Goal: Find specific page/section: Find specific page/section

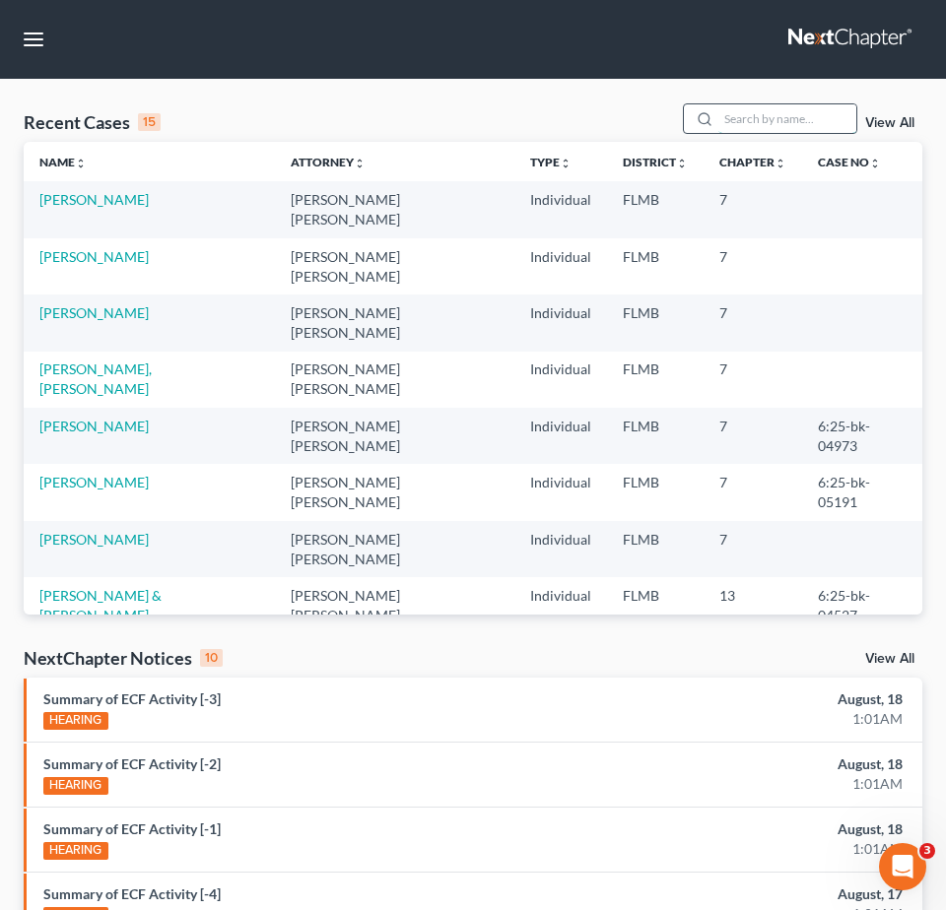
drag, startPoint x: 784, startPoint y: 118, endPoint x: 794, endPoint y: 117, distance: 9.9
click at [794, 117] on input "search" at bounding box center [787, 118] width 138 height 29
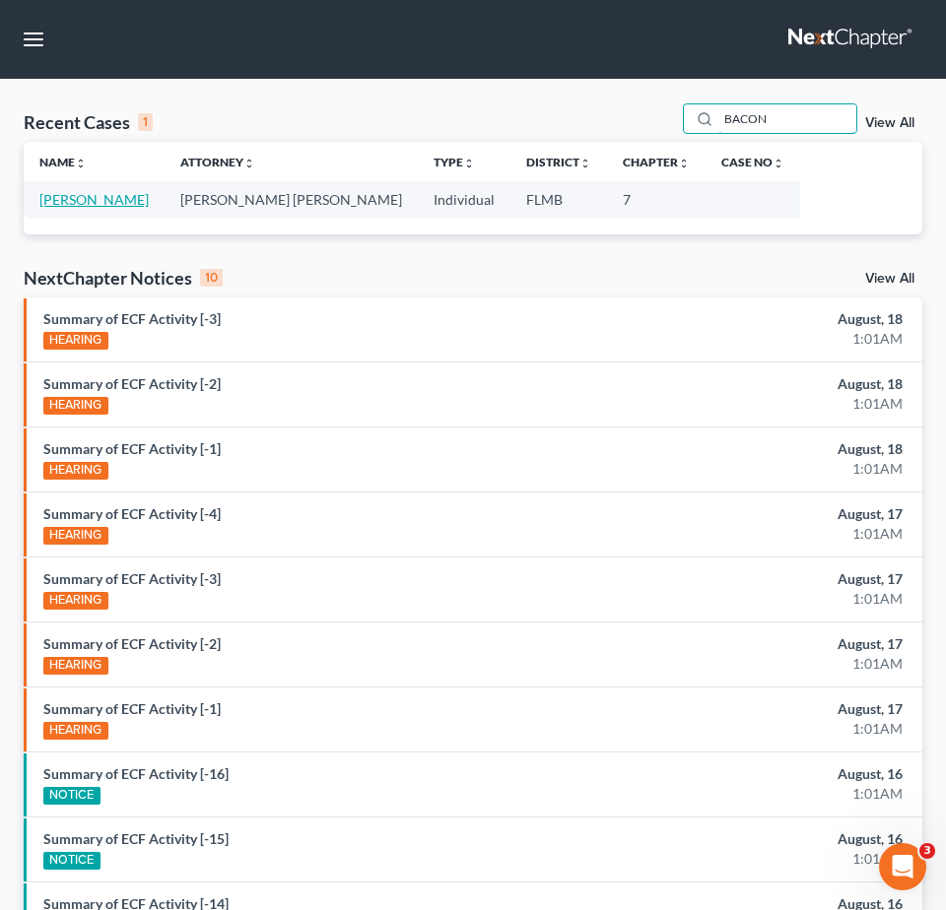
type input "BACON"
click at [70, 197] on link "[PERSON_NAME]" at bounding box center [93, 199] width 109 height 17
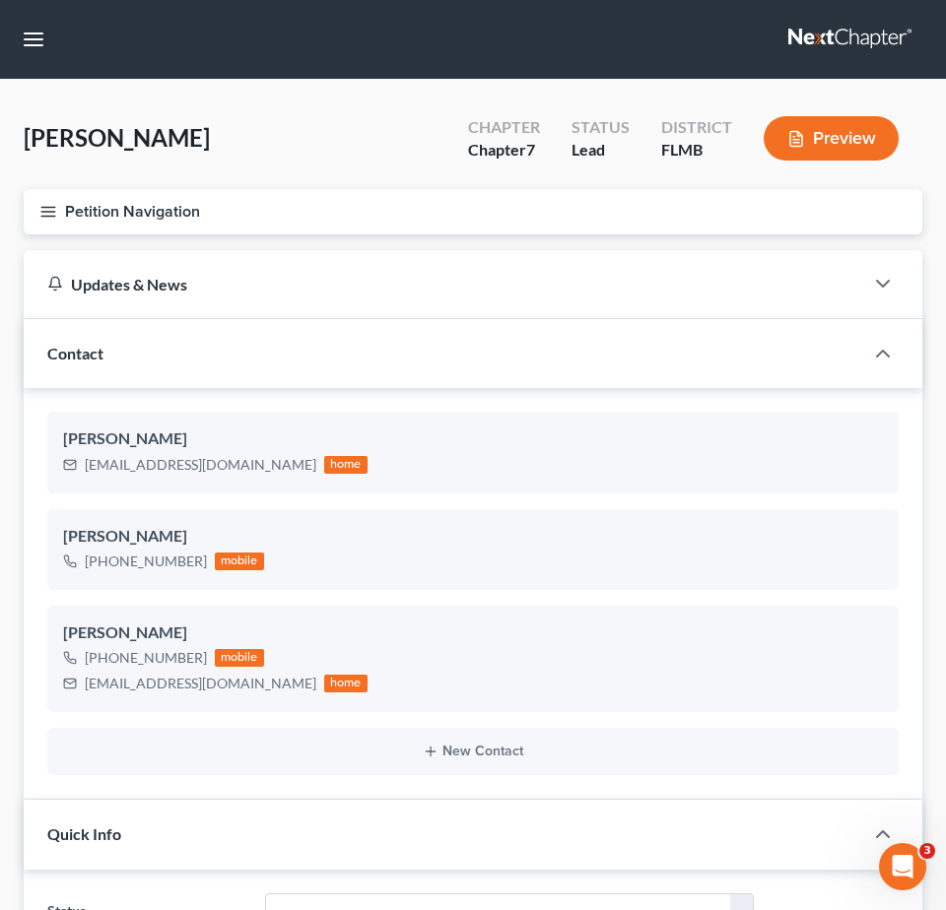
drag, startPoint x: 50, startPoint y: 203, endPoint x: 51, endPoint y: 213, distance: 9.9
click at [51, 206] on icon "button" at bounding box center [48, 212] width 18 height 18
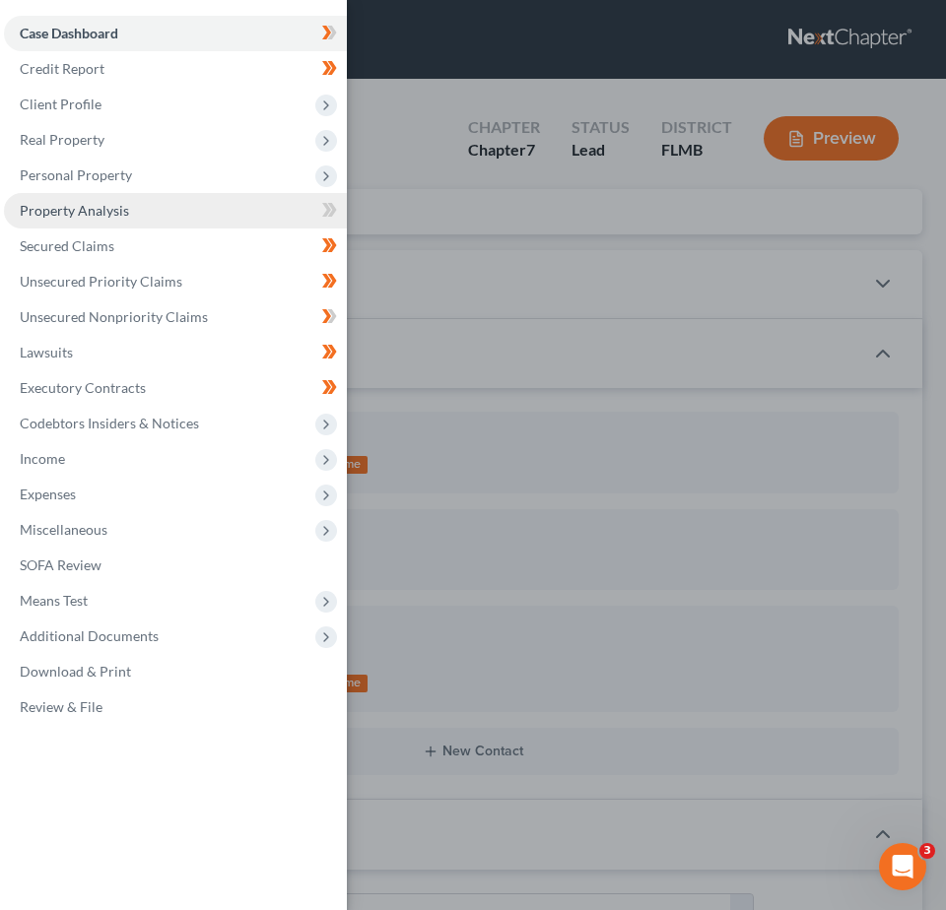
click at [65, 215] on span "Property Analysis" at bounding box center [74, 210] width 109 height 17
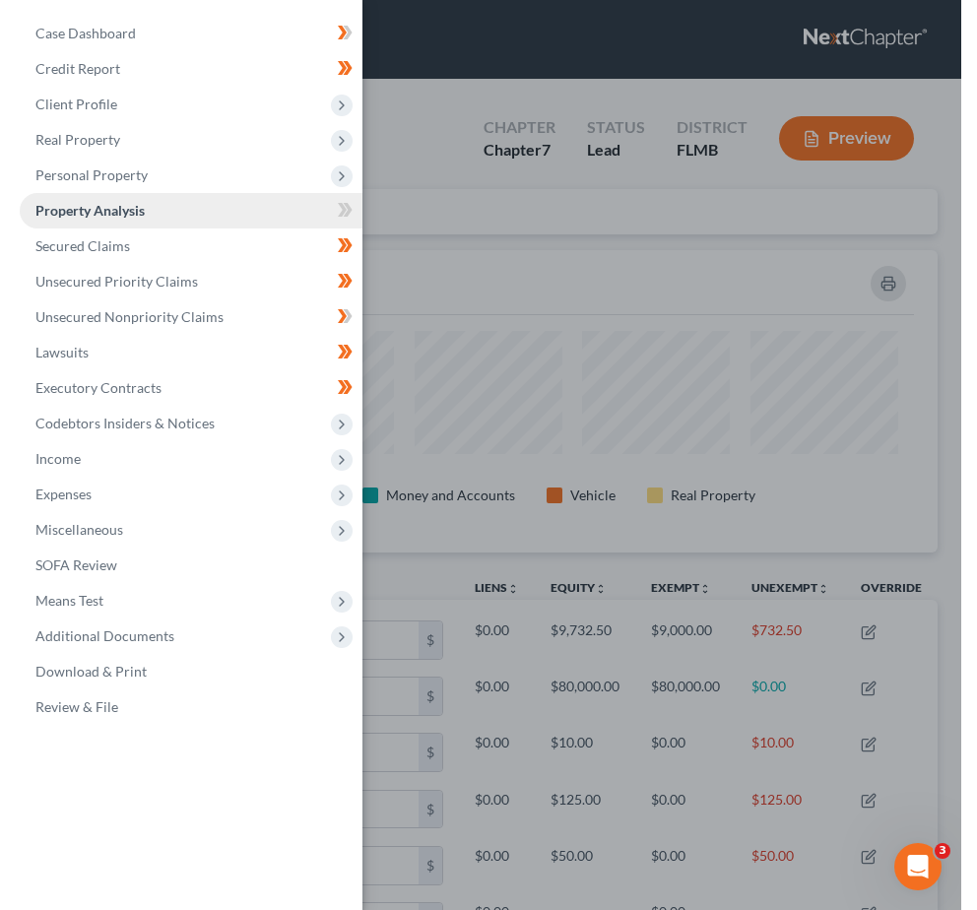
scroll to position [302, 898]
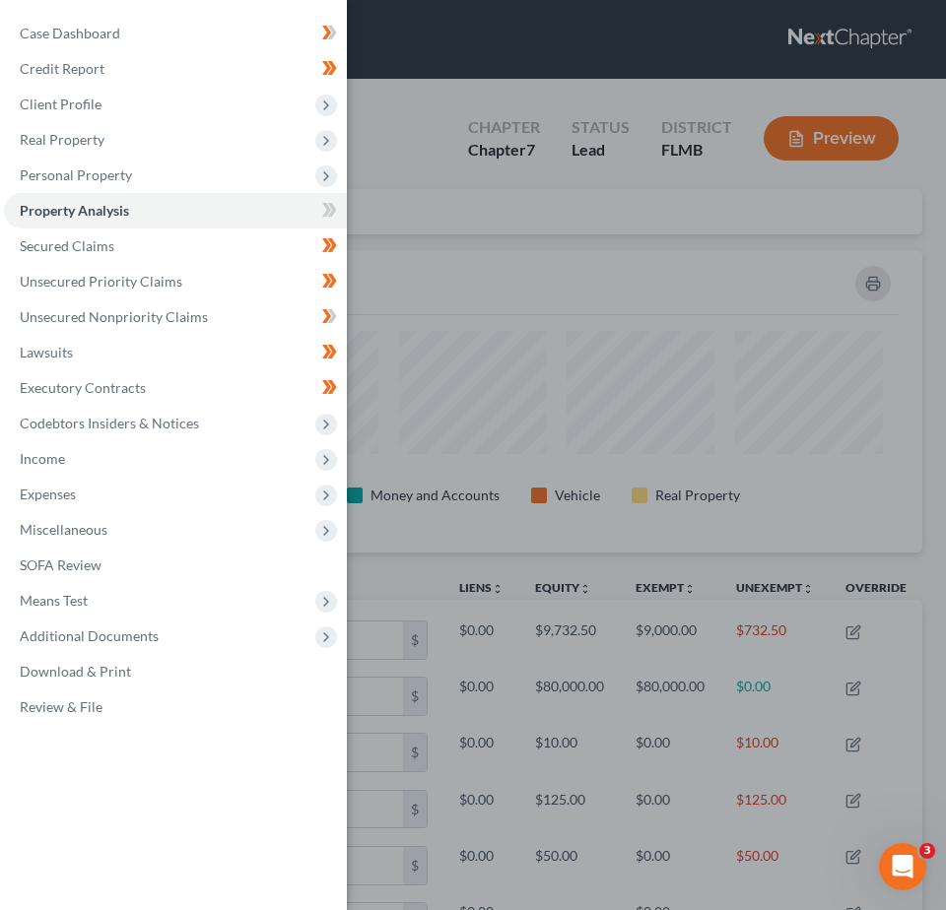
click at [413, 181] on div "Case Dashboard Payments Invoices Payments Payments Credit Report Client Profile" at bounding box center [473, 455] width 946 height 910
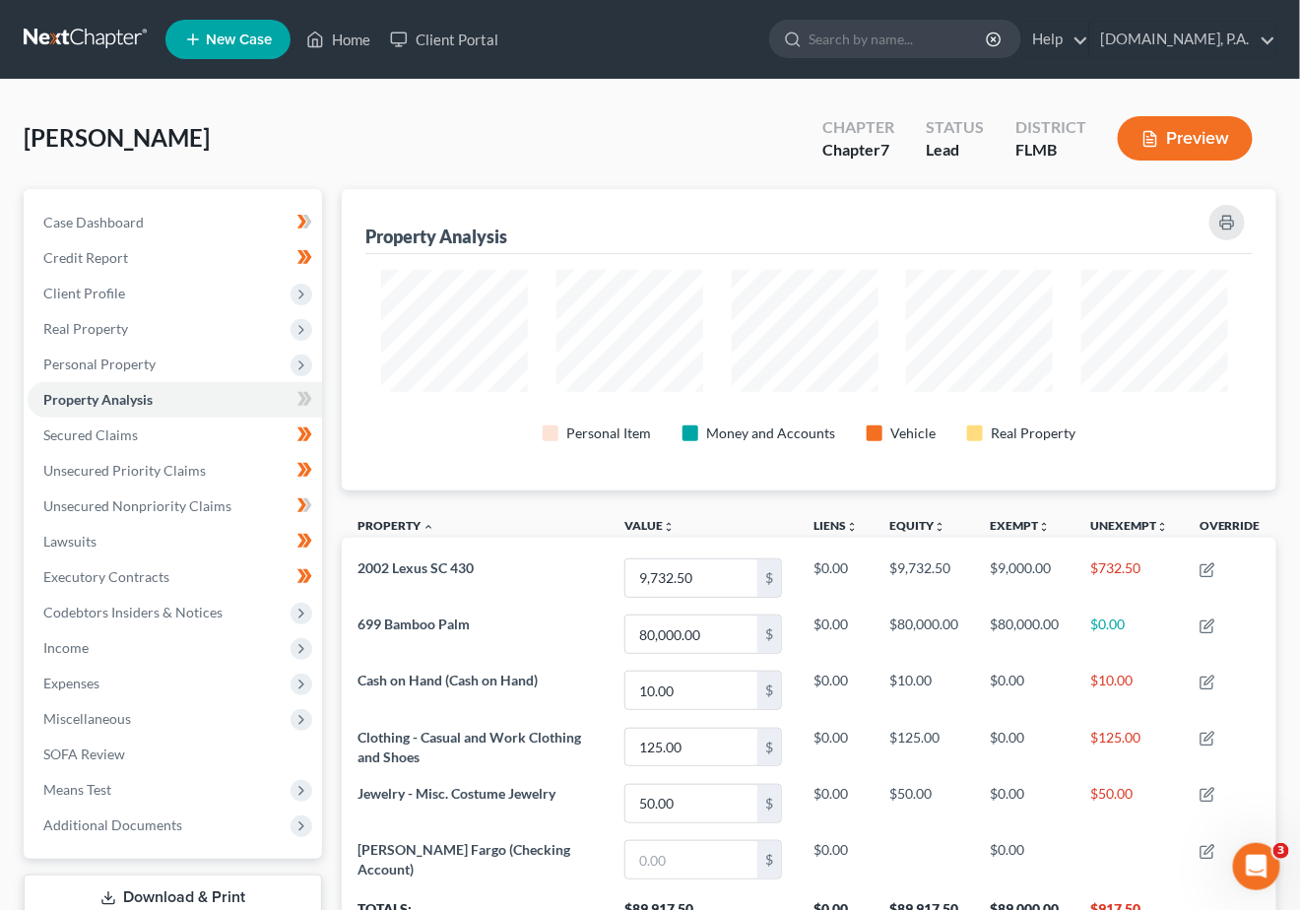
scroll to position [0, 0]
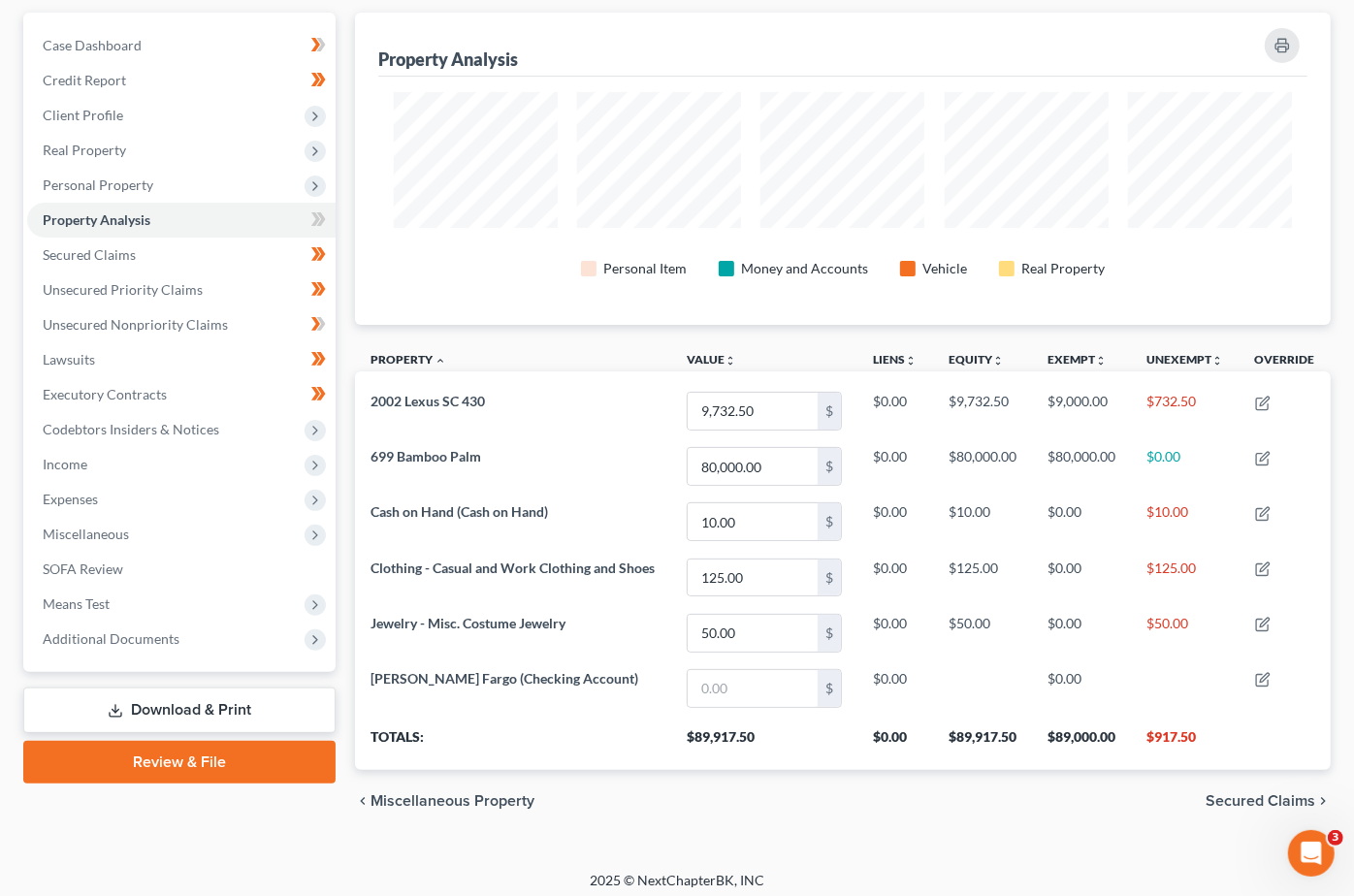
click at [931, 35] on div "Property Analysis" at bounding box center [843, 44] width 930 height 64
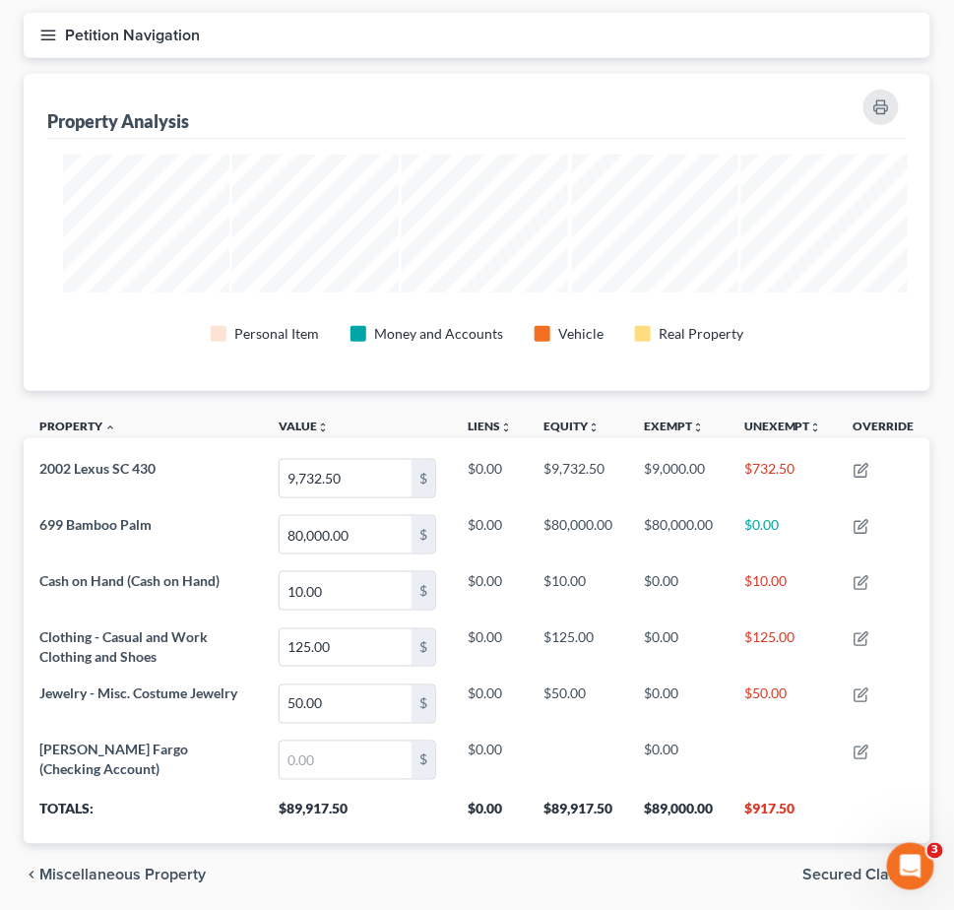
scroll to position [984651, 984047]
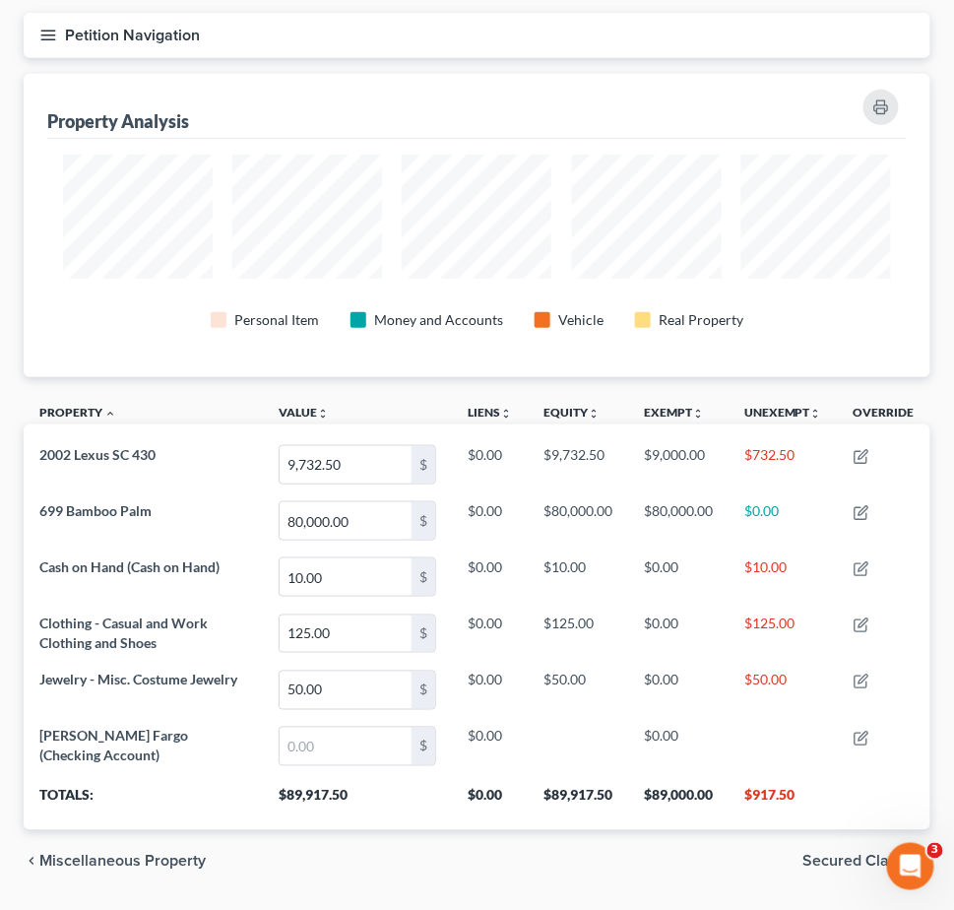
click at [39, 27] on icon "button" at bounding box center [48, 36] width 18 height 18
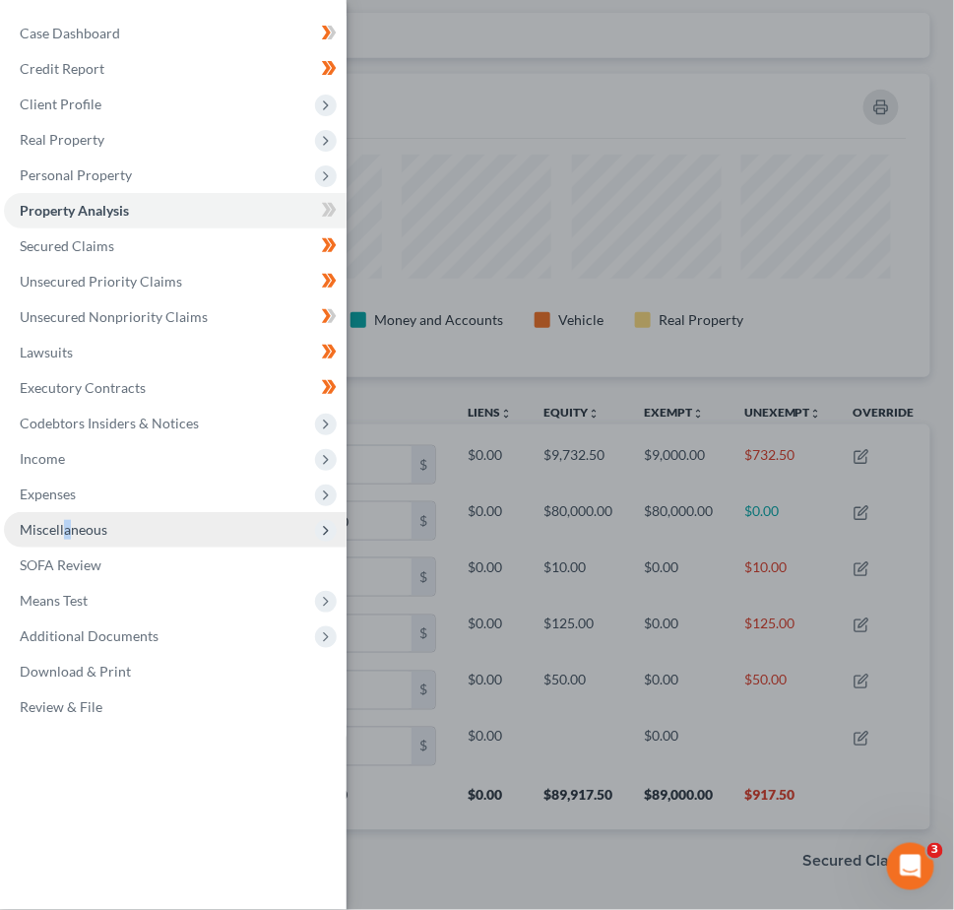
click at [67, 526] on span "Miscellaneous" at bounding box center [64, 529] width 88 height 17
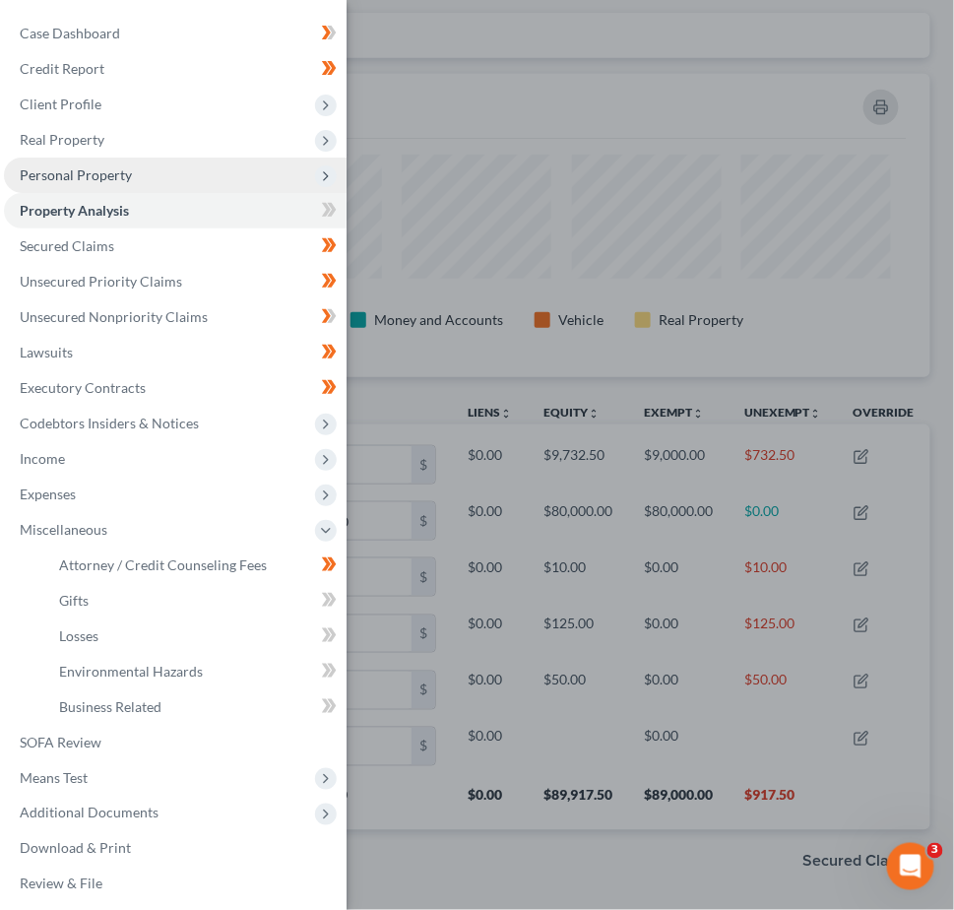
click at [65, 168] on span "Personal Property" at bounding box center [76, 174] width 112 height 17
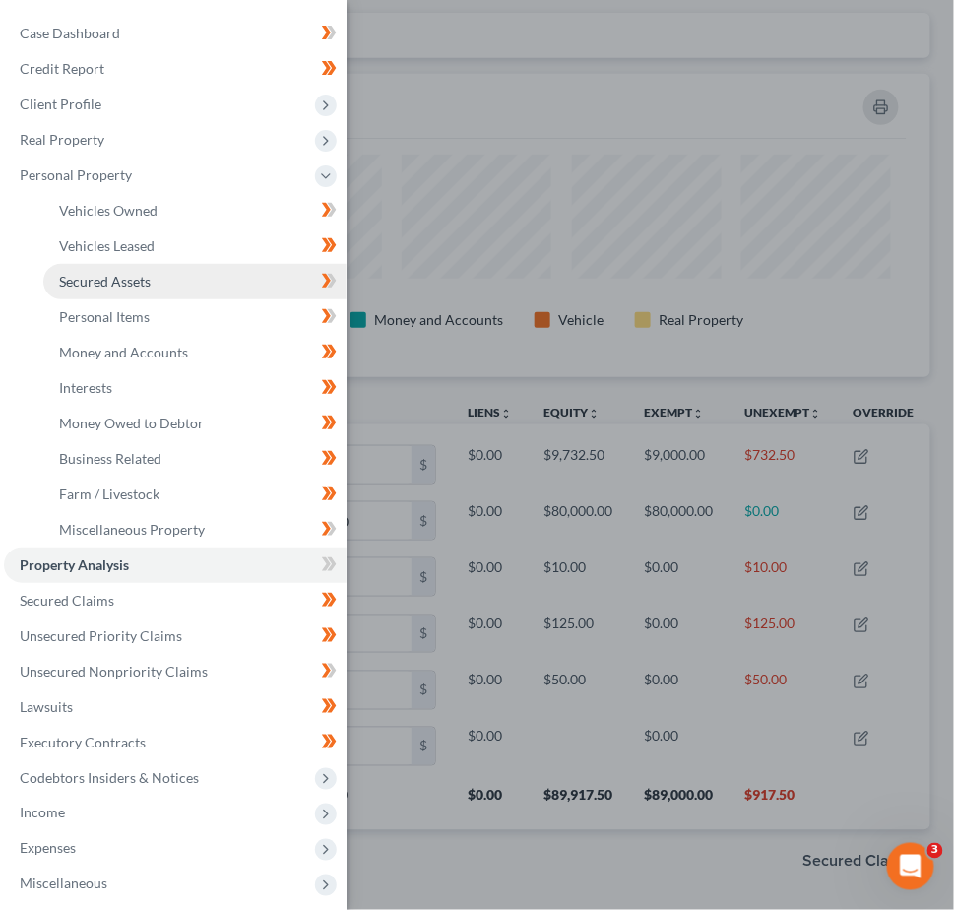
click at [118, 278] on span "Secured Assets" at bounding box center [105, 281] width 92 height 17
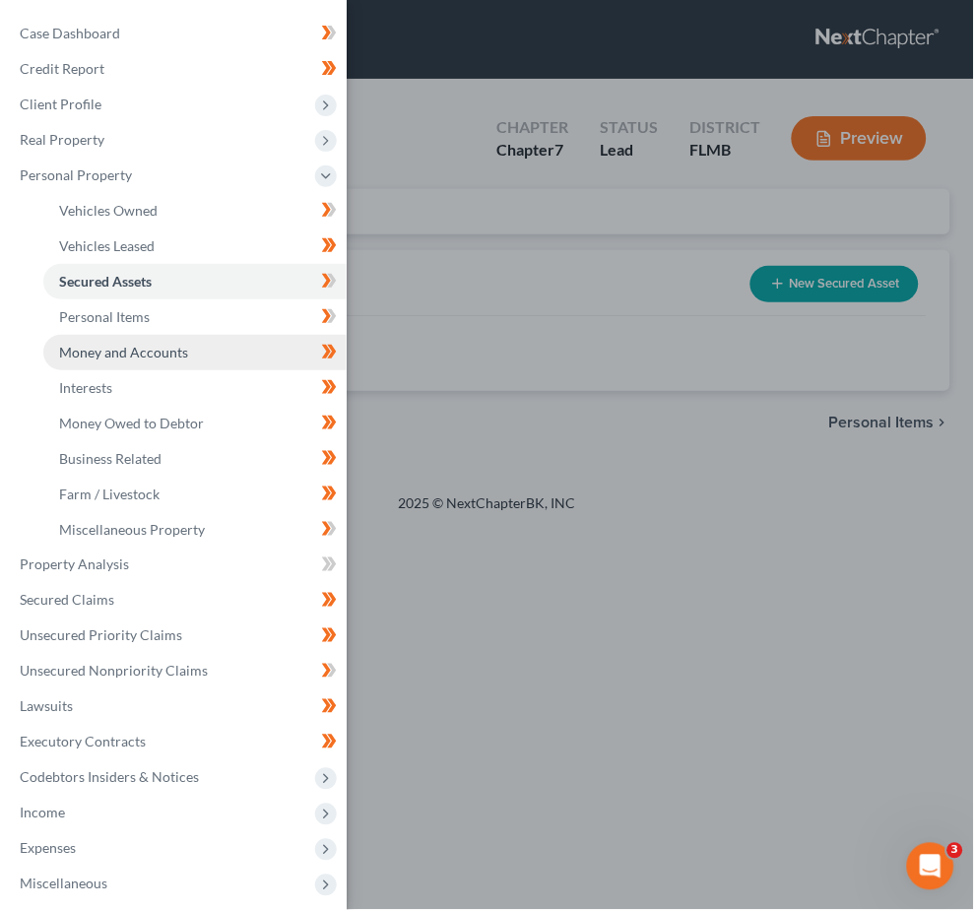
click at [134, 347] on span "Money and Accounts" at bounding box center [123, 352] width 129 height 17
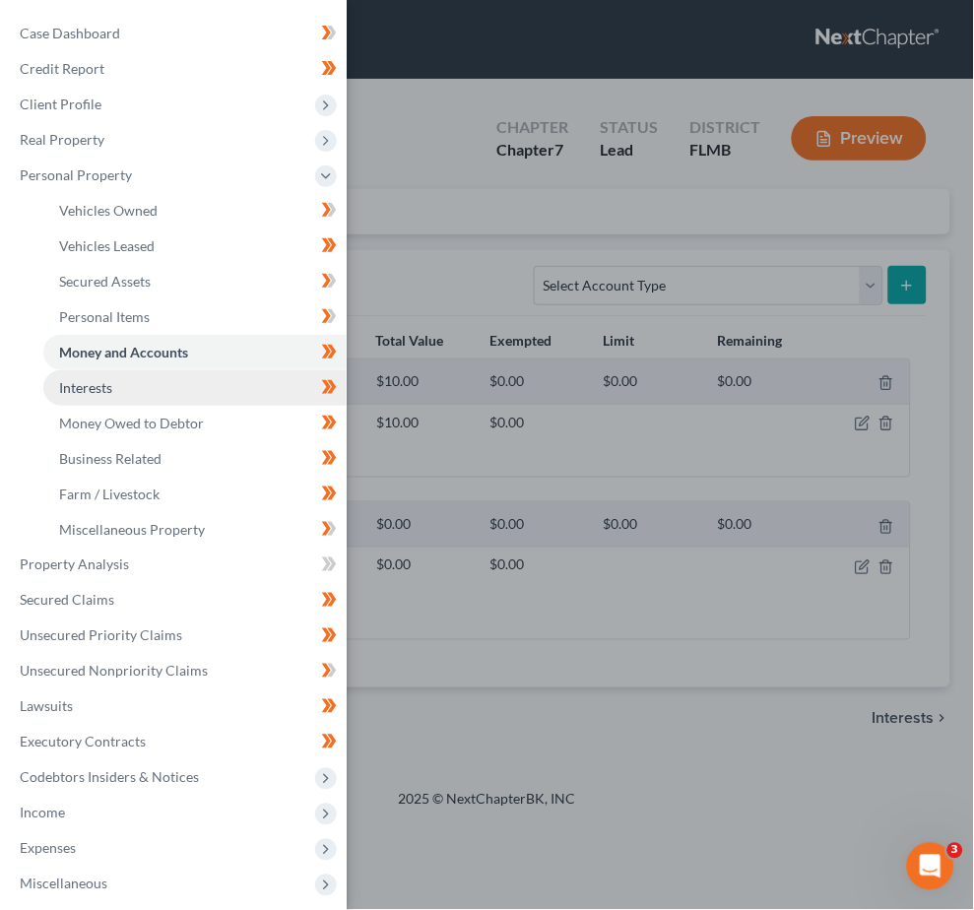
click at [124, 384] on link "Interests" at bounding box center [194, 387] width 303 height 35
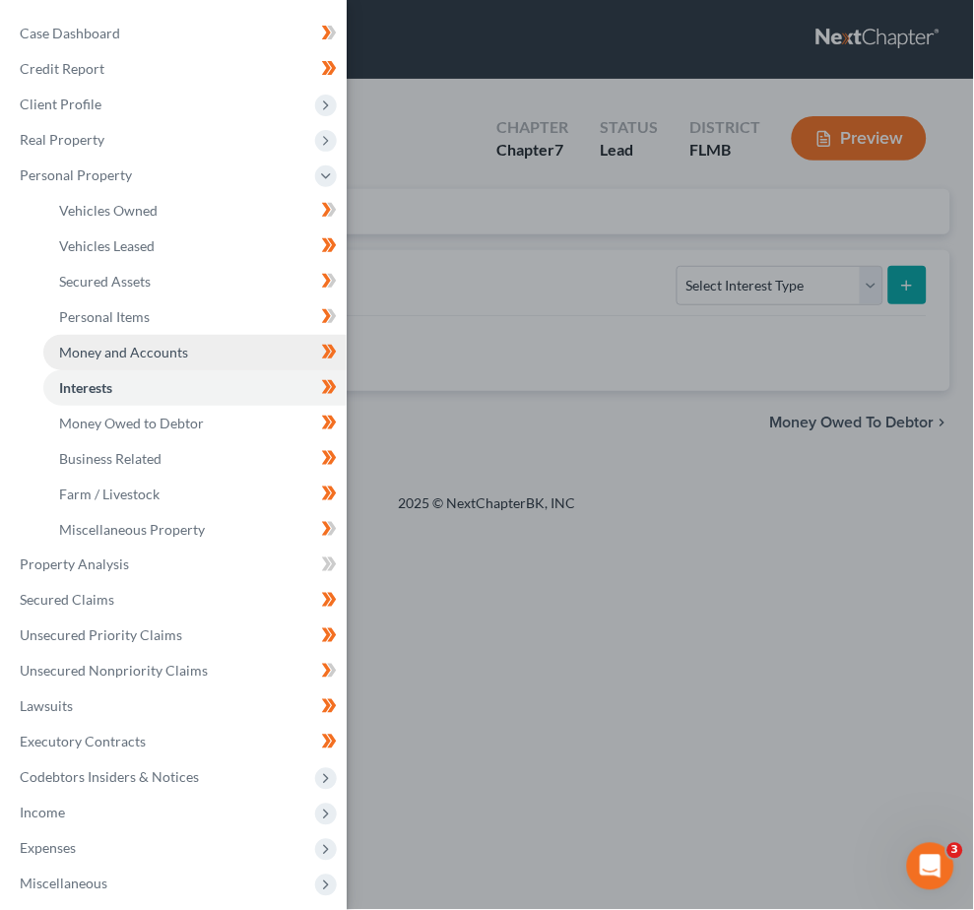
click at [124, 348] on span "Money and Accounts" at bounding box center [123, 352] width 129 height 17
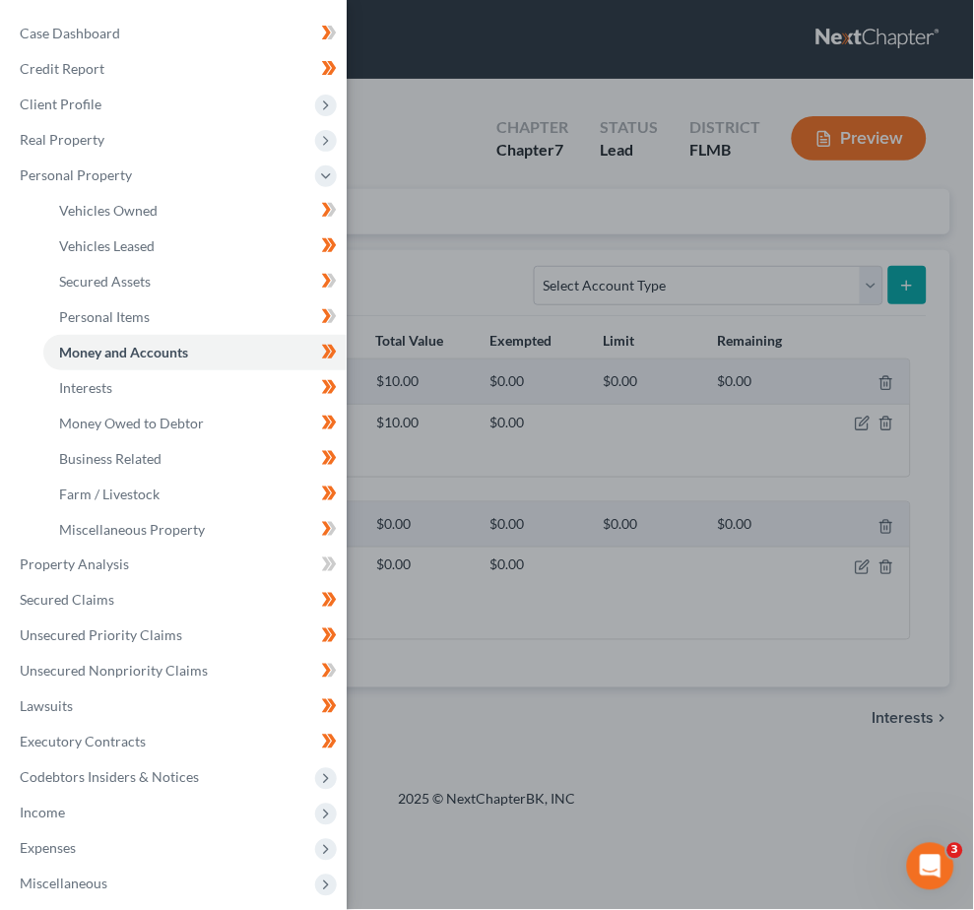
click at [433, 153] on div "Case Dashboard Payments Invoices Payments Payments Credit Report Client Profile" at bounding box center [487, 455] width 974 height 910
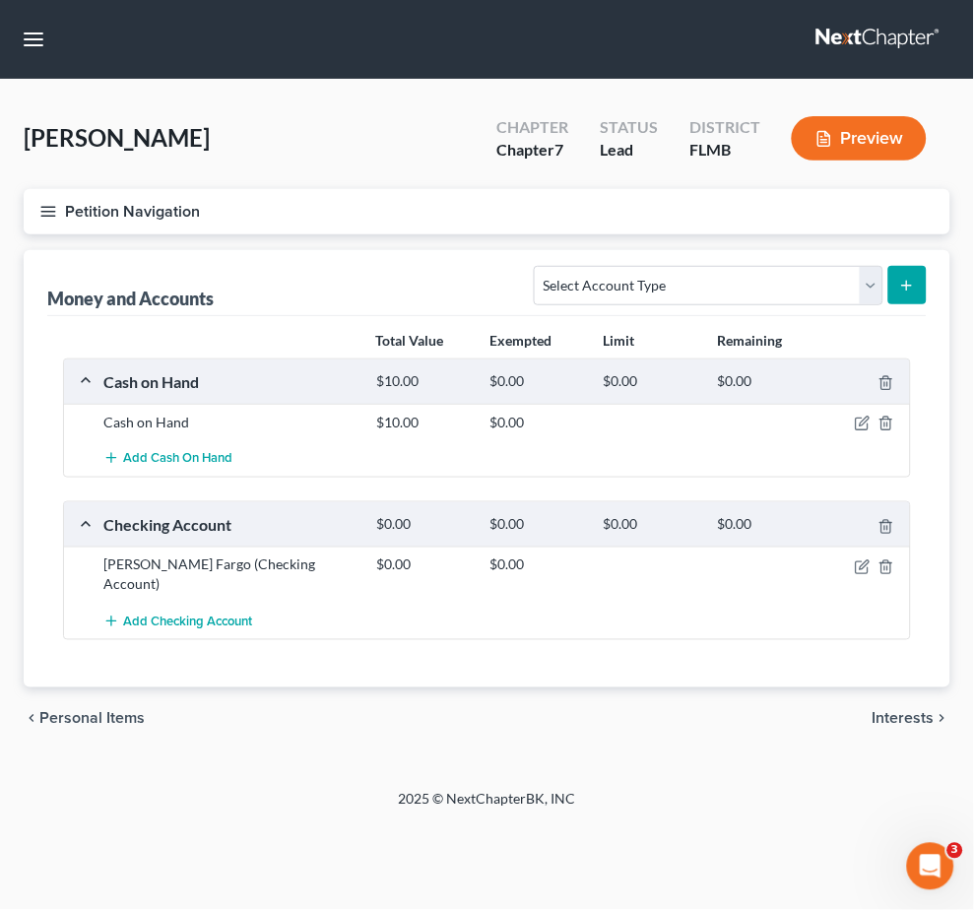
click at [45, 203] on icon "button" at bounding box center [48, 212] width 18 height 18
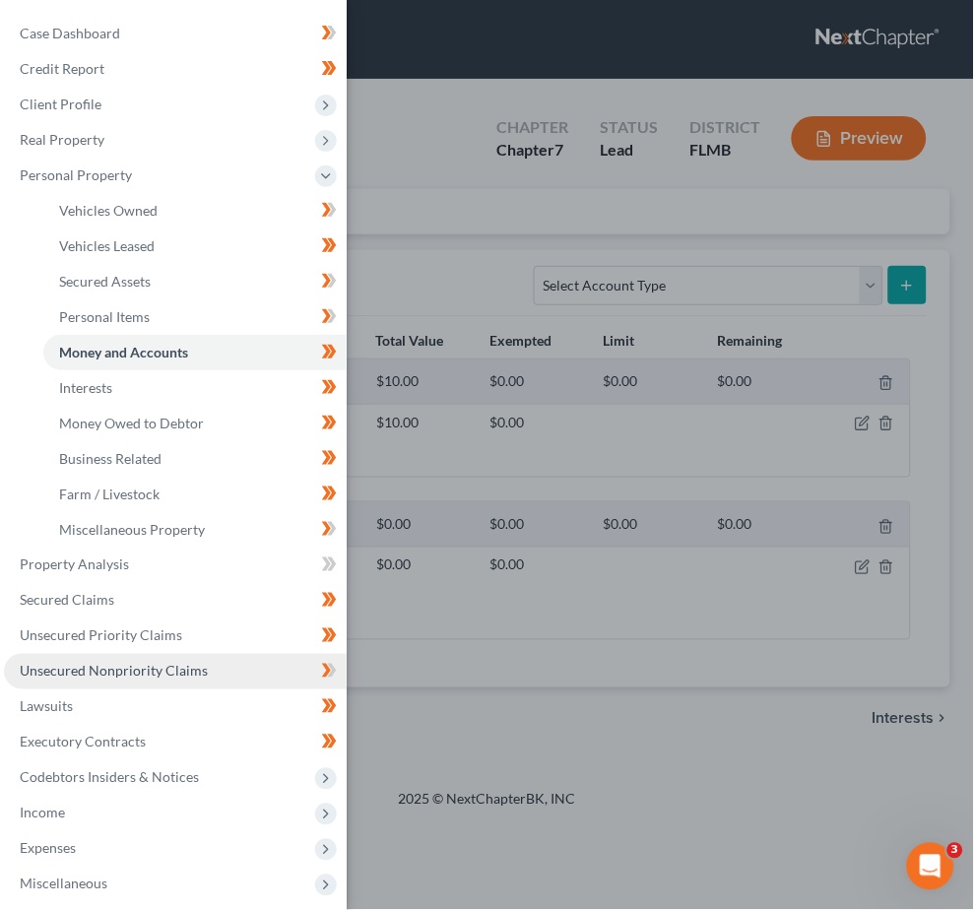
click at [91, 672] on span "Unsecured Nonpriority Claims" at bounding box center [114, 671] width 188 height 17
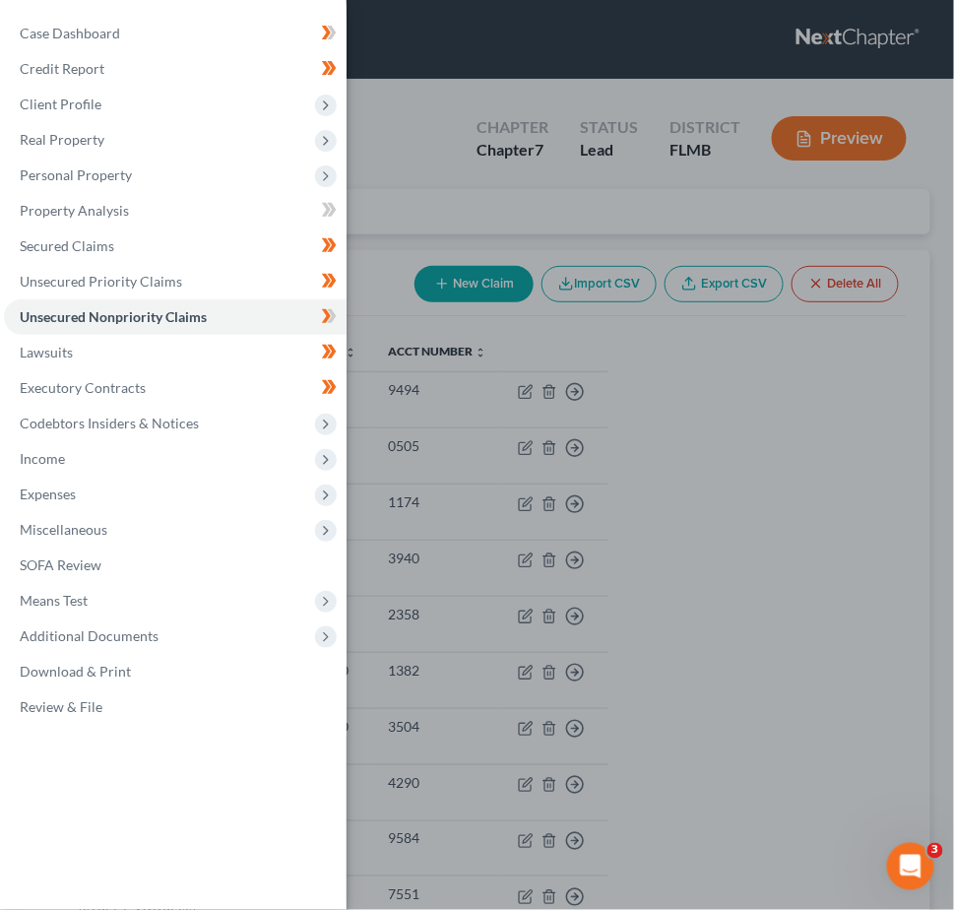
click at [837, 560] on div "Case Dashboard Payments Invoices Payments Payments Credit Report Client Profile" at bounding box center [477, 455] width 954 height 910
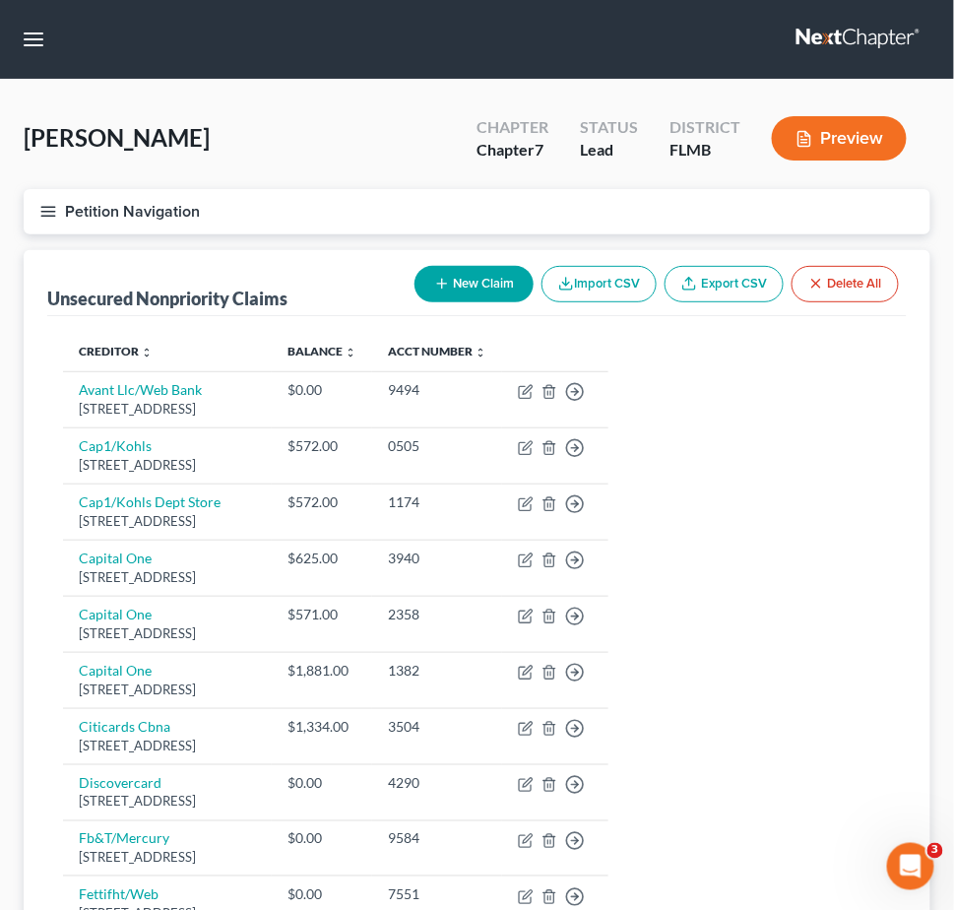
click at [45, 212] on line "button" at bounding box center [48, 212] width 14 height 0
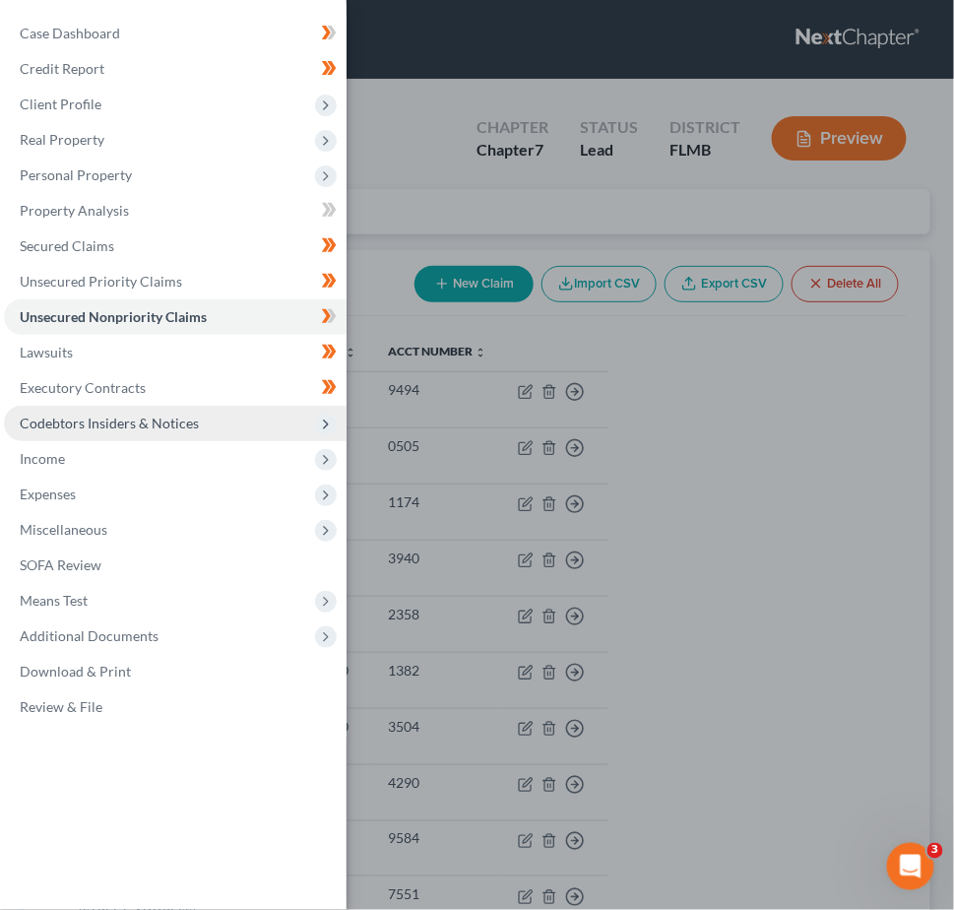
click at [87, 432] on span "Codebtors Insiders & Notices" at bounding box center [175, 423] width 343 height 35
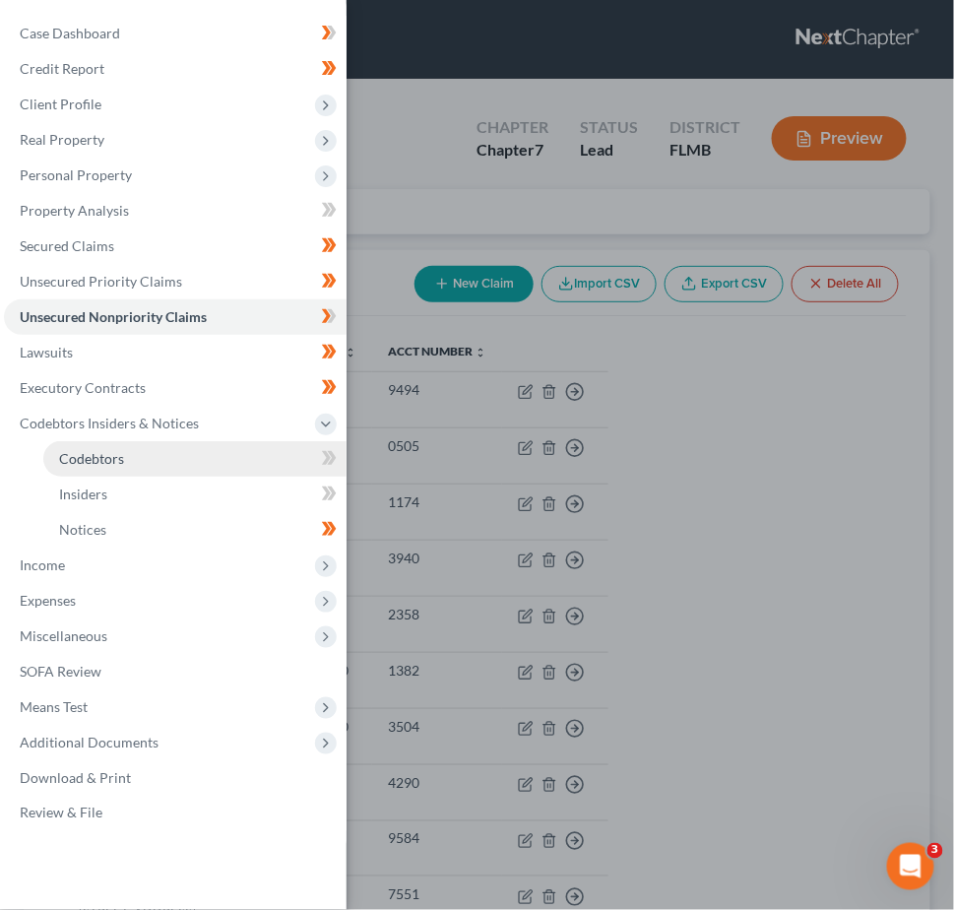
click at [86, 453] on span "Codebtors" at bounding box center [91, 458] width 65 height 17
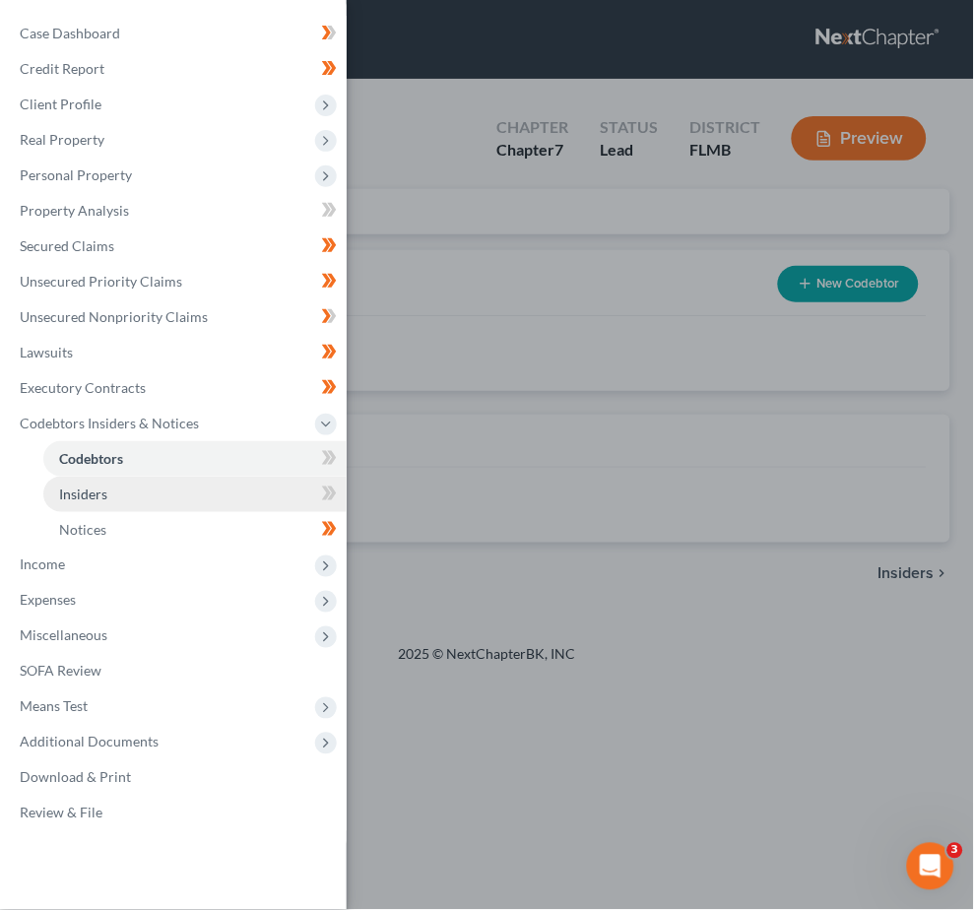
click at [83, 487] on span "Insiders" at bounding box center [83, 494] width 48 height 17
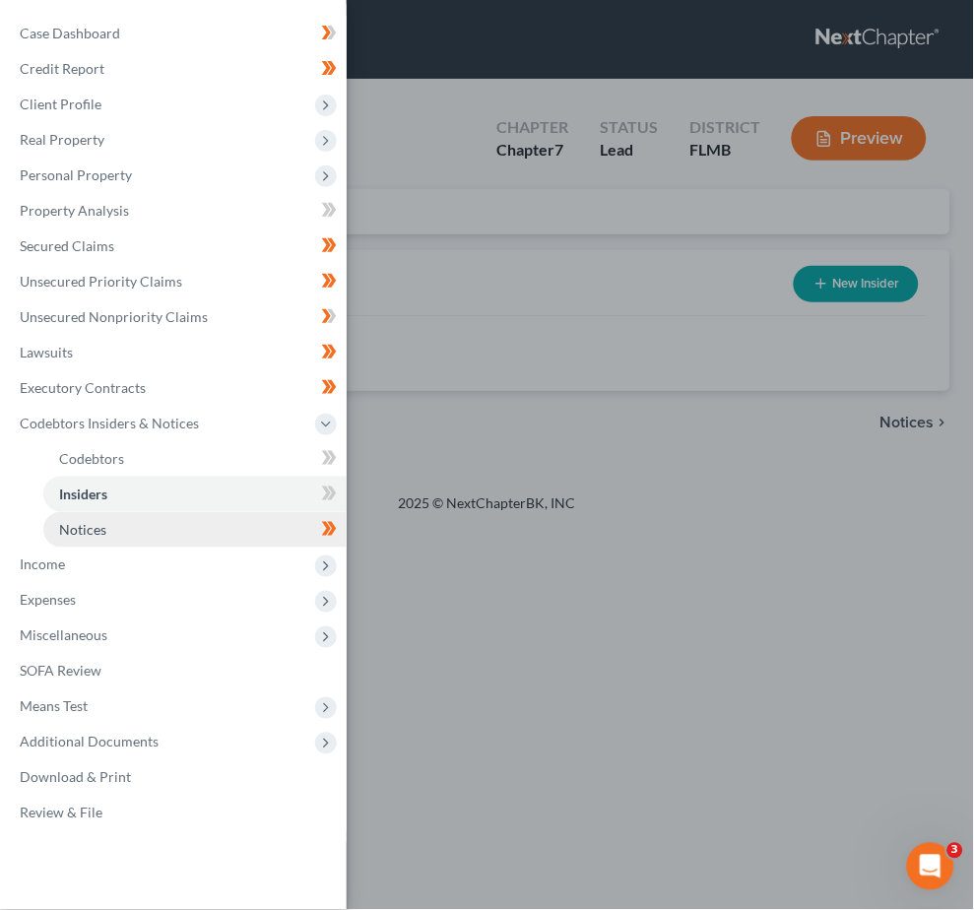
click at [77, 530] on span "Notices" at bounding box center [82, 529] width 47 height 17
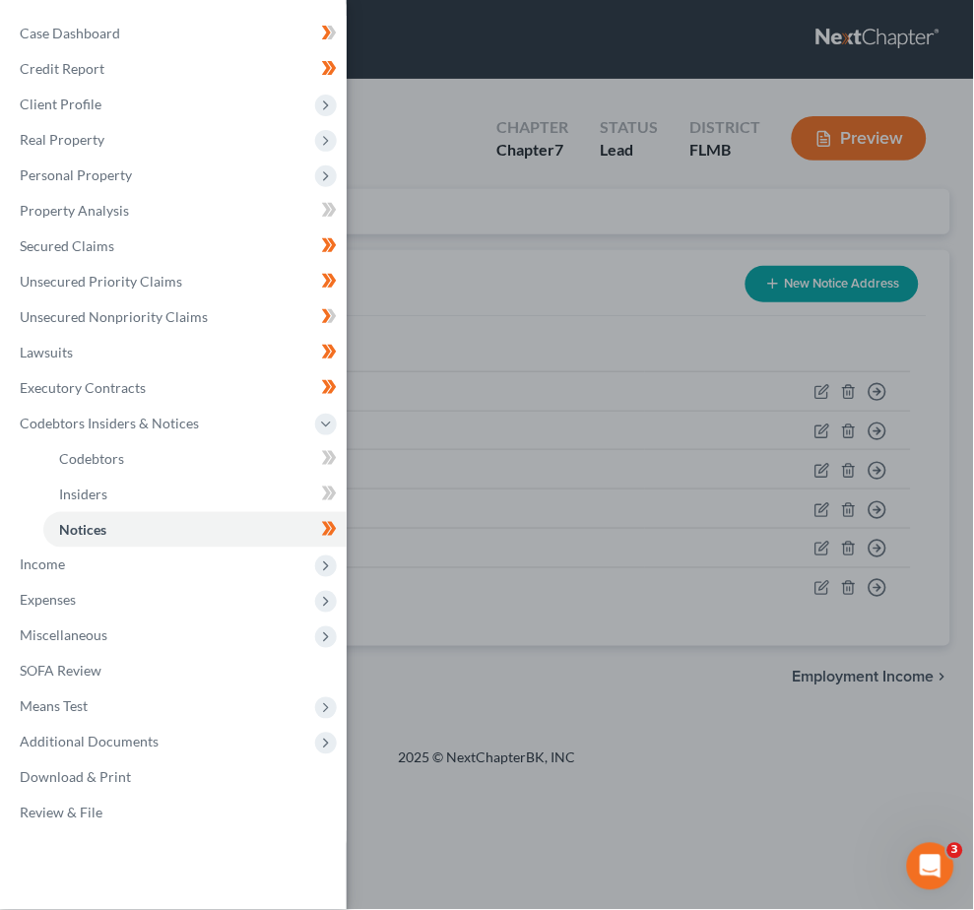
click at [514, 296] on div "Case Dashboard Payments Invoices Payments Payments Credit Report Client Profile" at bounding box center [487, 455] width 974 height 910
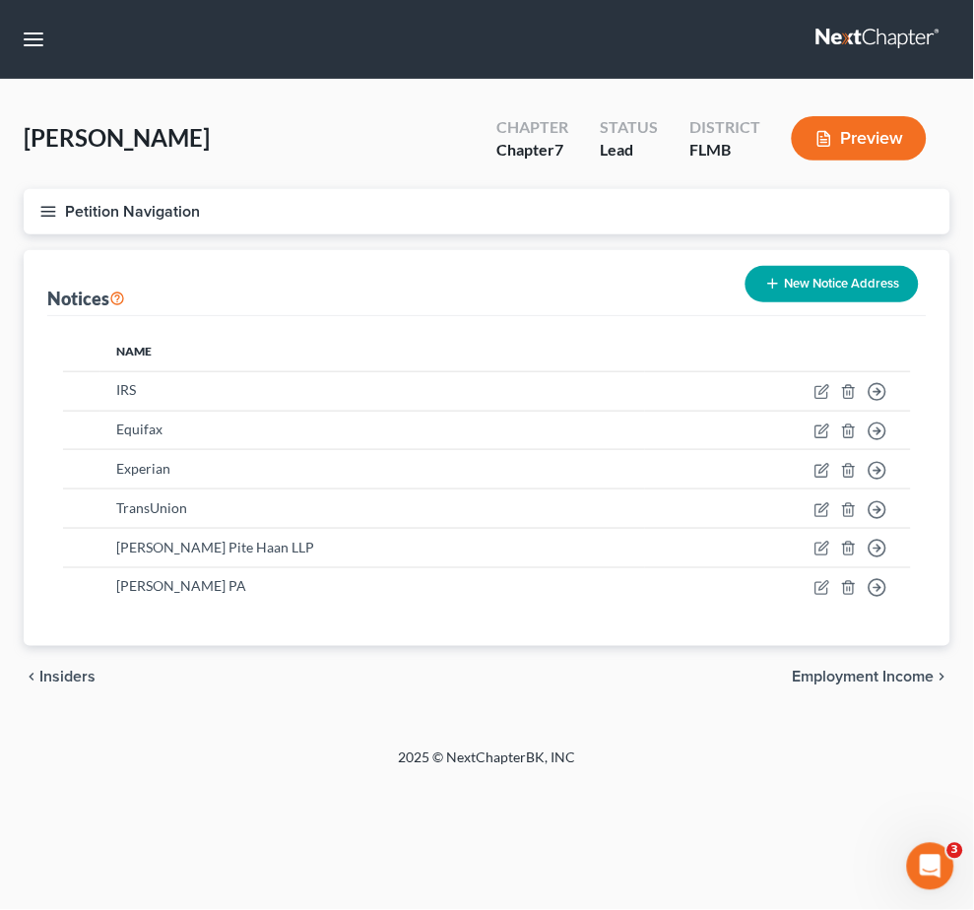
click at [53, 212] on line "button" at bounding box center [48, 212] width 14 height 0
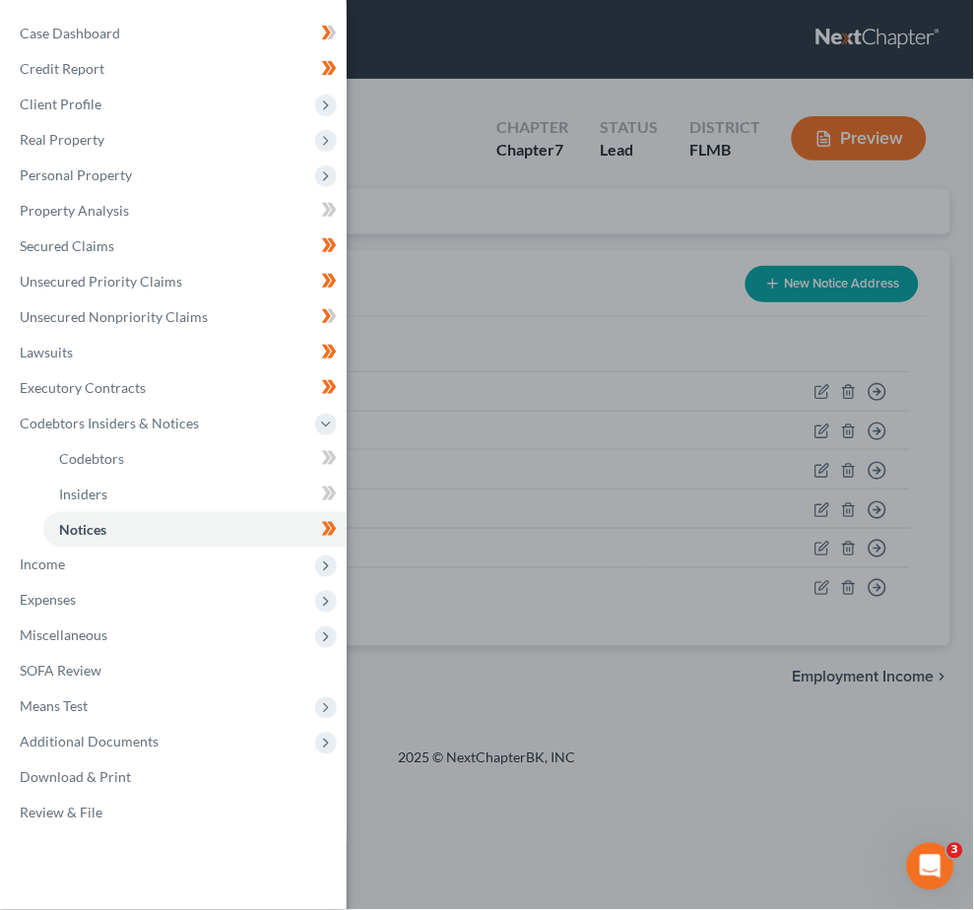
click at [461, 44] on div "Case Dashboard Payments Invoices Payments Payments Credit Report Client Profile" at bounding box center [487, 455] width 974 height 910
